Goal: Navigation & Orientation: Find specific page/section

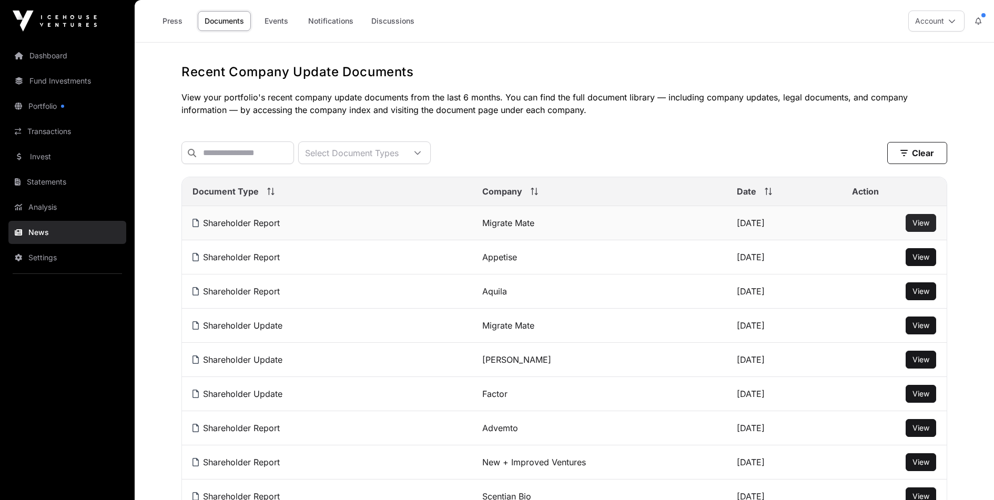
click at [913, 227] on span "View" at bounding box center [920, 222] width 17 height 9
click at [54, 103] on link "Portfolio" at bounding box center [67, 106] width 118 height 23
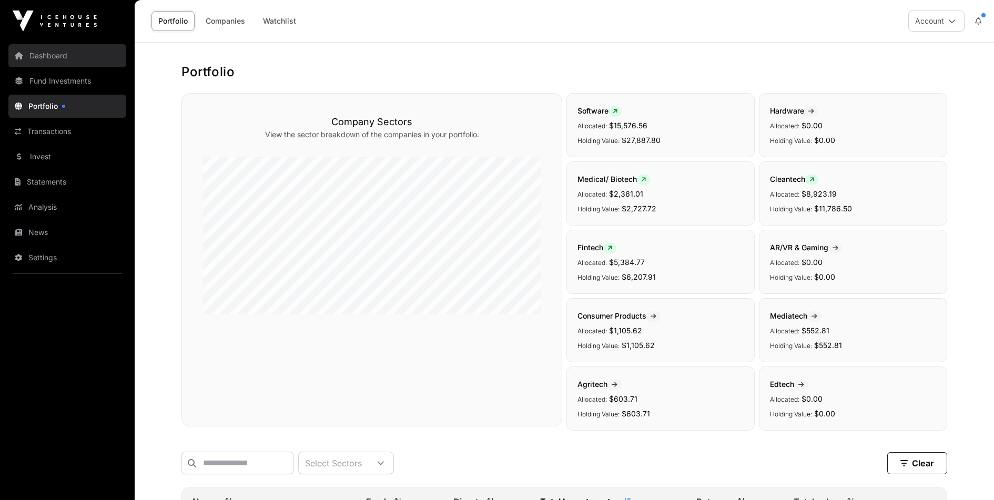
click at [35, 50] on link "Dashboard" at bounding box center [67, 55] width 118 height 23
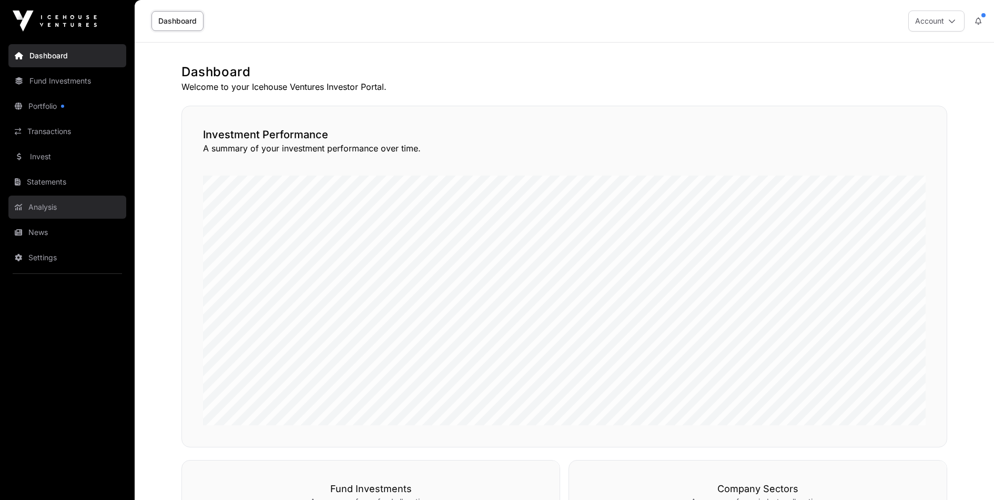
click at [58, 214] on link "Analysis" at bounding box center [67, 207] width 118 height 23
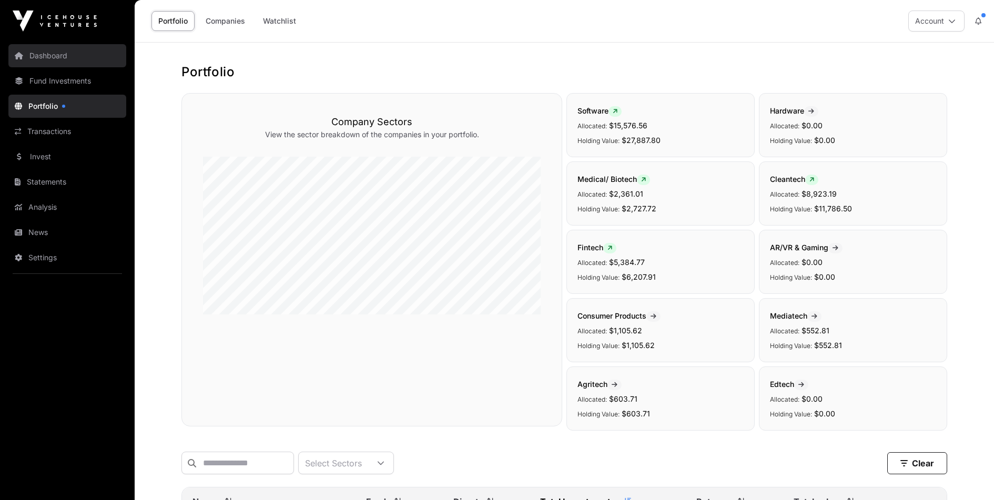
click at [49, 53] on link "Dashboard" at bounding box center [67, 55] width 118 height 23
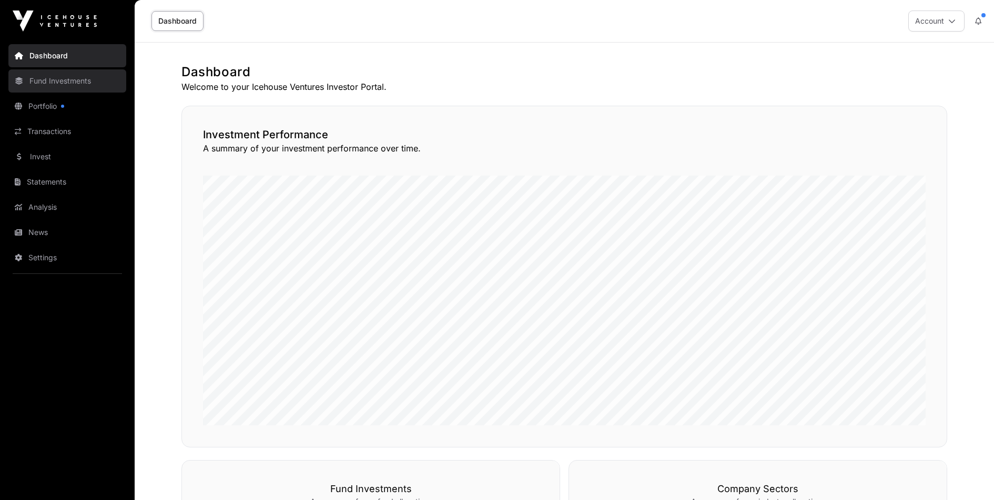
click at [54, 83] on link "Fund Investments" at bounding box center [67, 80] width 118 height 23
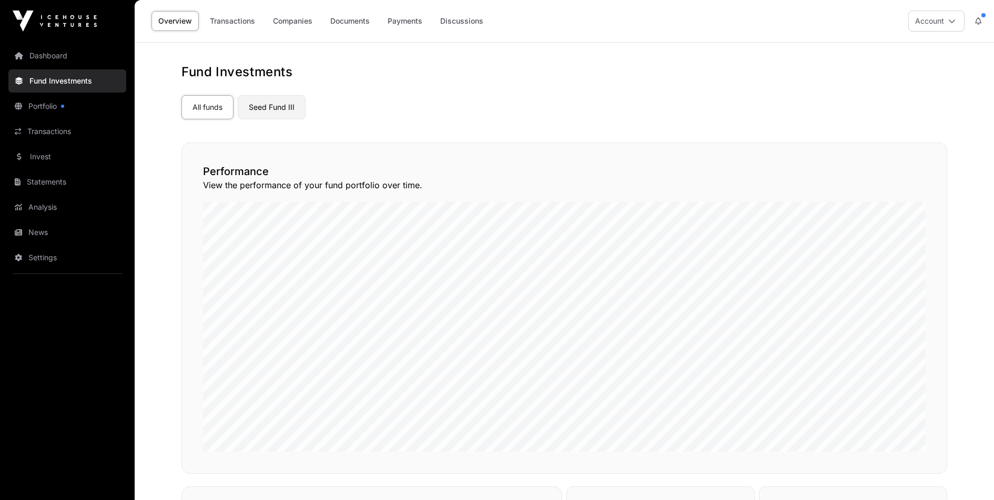
click at [276, 98] on link "Seed Fund III" at bounding box center [272, 107] width 68 height 24
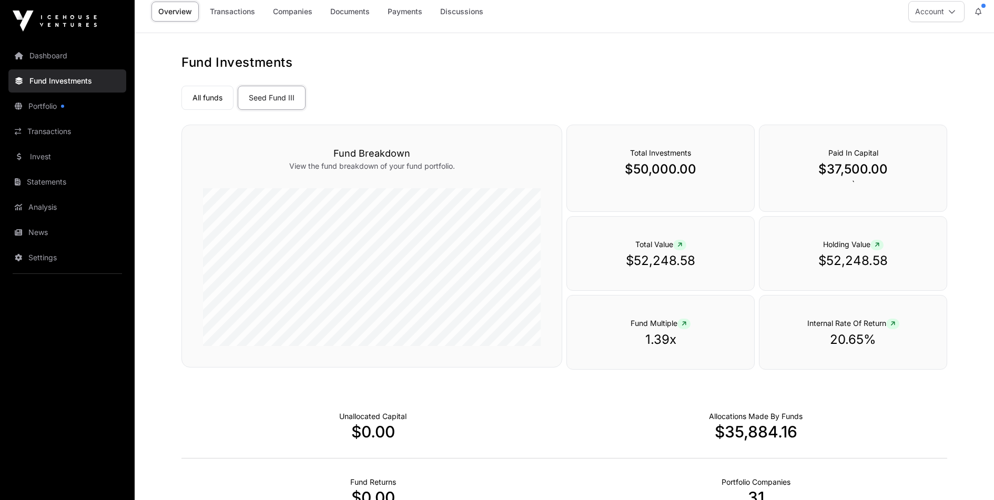
scroll to position [10, 0]
